Goal: Connect with others: Connect with others

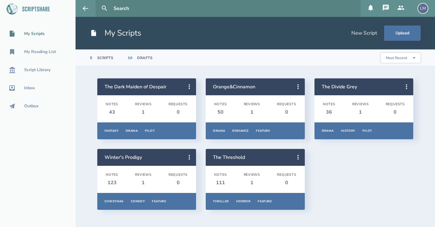
click at [402, 9] on icon at bounding box center [400, 7] width 7 height 7
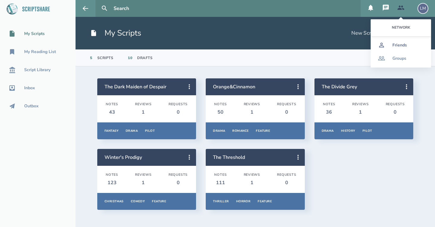
click at [401, 48] on link "Friends" at bounding box center [400, 45] width 60 height 13
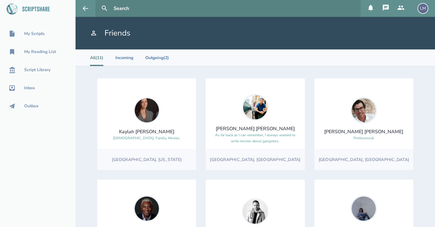
click at [41, 170] on div "My Scripts My Reading List Script Library Inbox Outbox" at bounding box center [37, 113] width 75 height 227
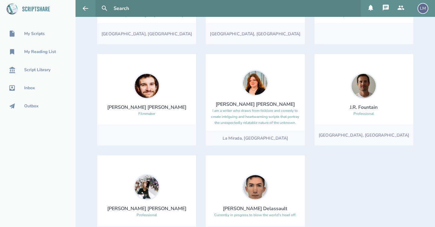
scroll to position [257, 0]
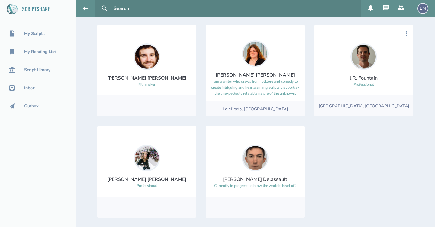
click at [363, 78] on div "[PERSON_NAME]" at bounding box center [364, 78] width 28 height 7
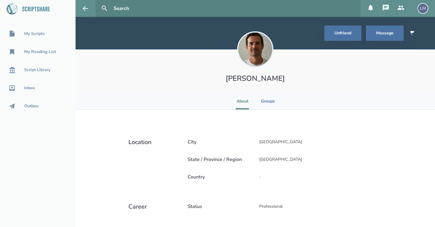
click at [304, 91] on div "[PERSON_NAME]" at bounding box center [254, 71] width 359 height 43
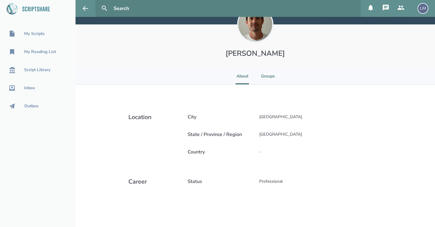
click at [265, 75] on li "Groups" at bounding box center [268, 76] width 14 height 17
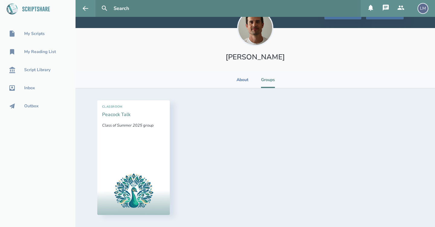
click at [122, 115] on link "Peacock Talk" at bounding box center [116, 114] width 28 height 7
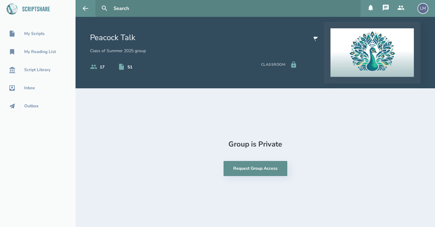
click at [209, 147] on div "Group is Private Request Group Access" at bounding box center [255, 158] width 316 height 115
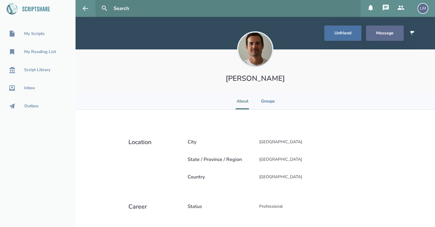
click at [393, 34] on button "Message" at bounding box center [384, 33] width 37 height 15
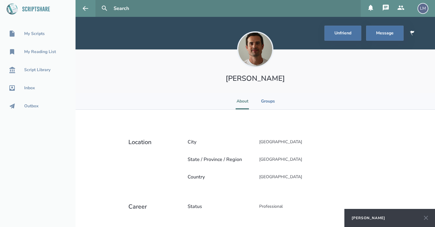
click at [368, 219] on div "[PERSON_NAME]" at bounding box center [368, 218] width 34 height 5
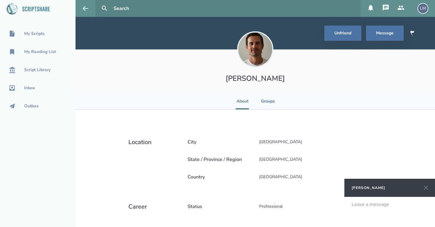
click at [367, 206] on div at bounding box center [390, 204] width 76 height 5
click at [381, 217] on span "Hi there, I hope you're doing great. I would love to read something of yours if…" at bounding box center [390, 210] width 77 height 18
click at [386, 216] on span "Hi there, I hope you're doing great. I would love to read something of yours if…" at bounding box center [390, 210] width 77 height 18
